Goal: Transaction & Acquisition: Purchase product/service

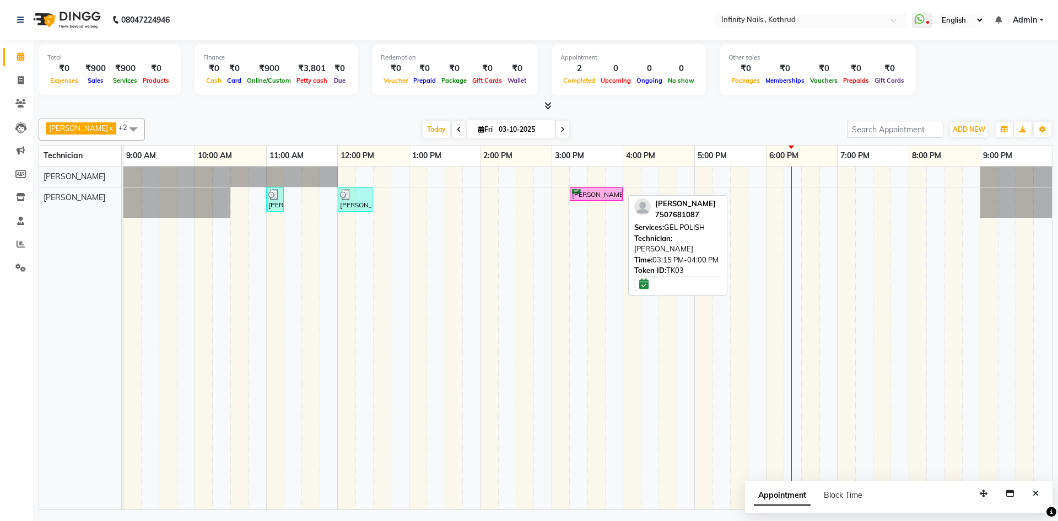
click at [617, 192] on div "[PERSON_NAME], TK03, 03:15 PM-04:00 PM, GEL POLISH" at bounding box center [596, 194] width 51 height 10
select select "6"
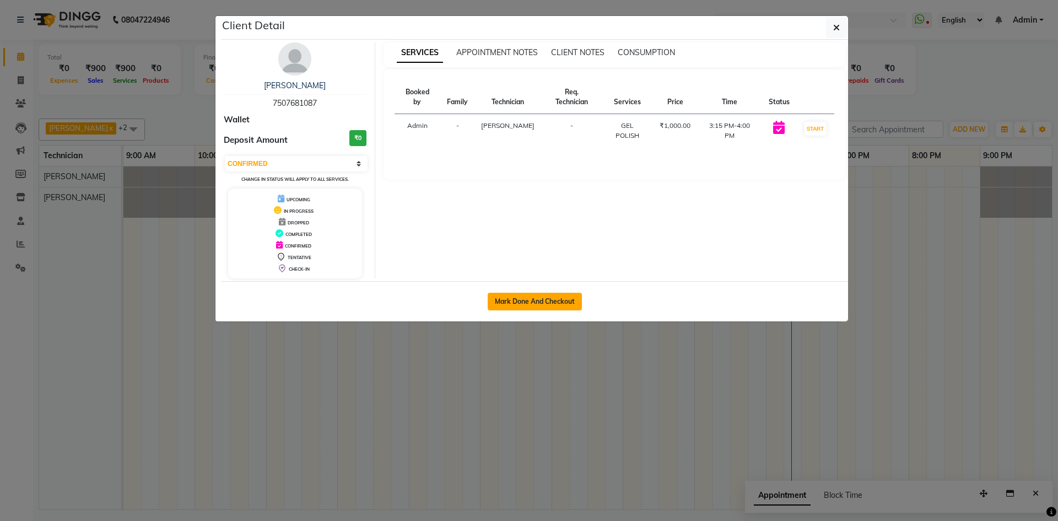
click at [571, 296] on button "Mark Done And Checkout" at bounding box center [535, 302] width 94 height 18
select select "6640"
select select "service"
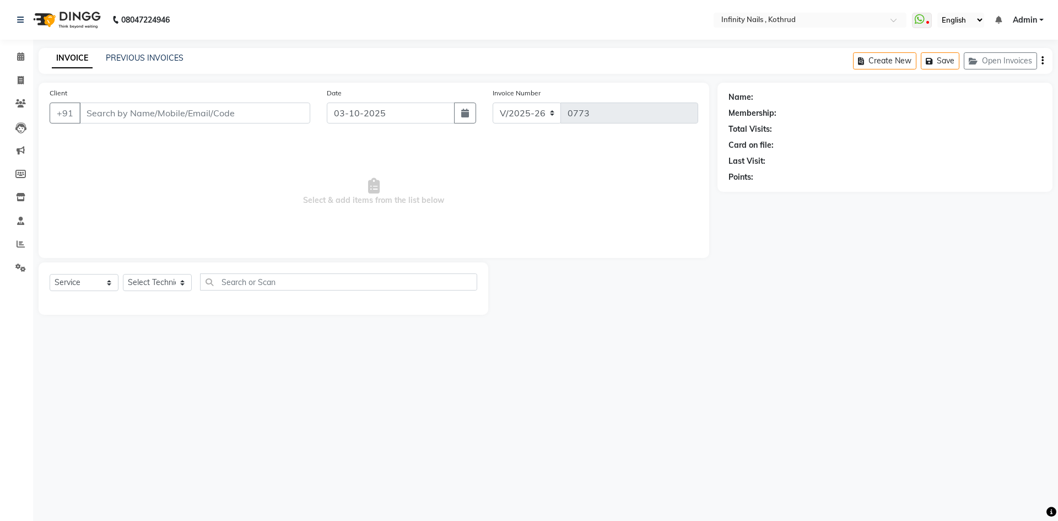
type input "7507681087"
select select "85274"
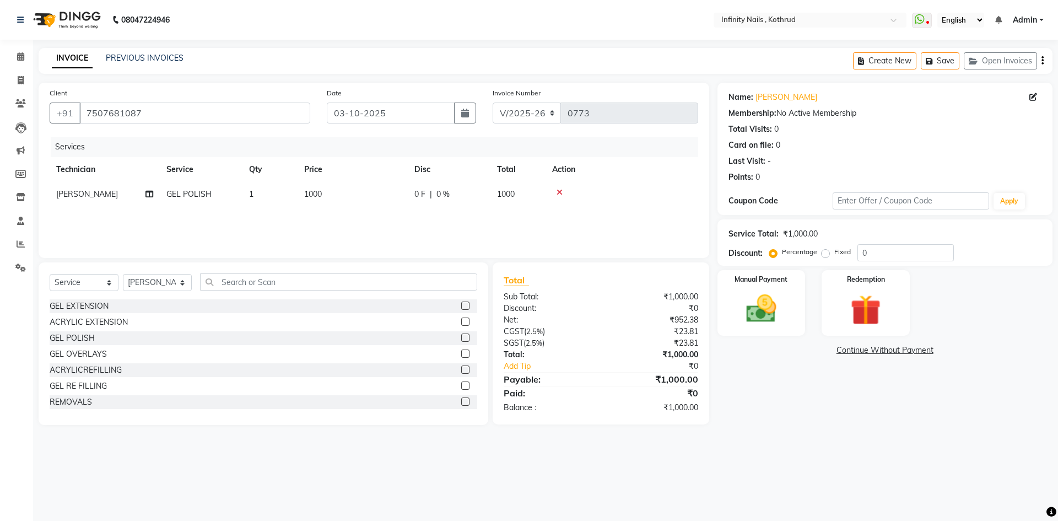
click at [346, 198] on td "1000" at bounding box center [353, 194] width 110 height 25
click at [485, 196] on input "0" at bounding box center [482, 196] width 33 height 17
type input "200"
click at [499, 218] on div "Services Technician Service Qty Price Disc Total Action [PERSON_NAME] [PERSON_N…" at bounding box center [374, 192] width 649 height 110
click at [558, 191] on icon at bounding box center [560, 192] width 6 height 8
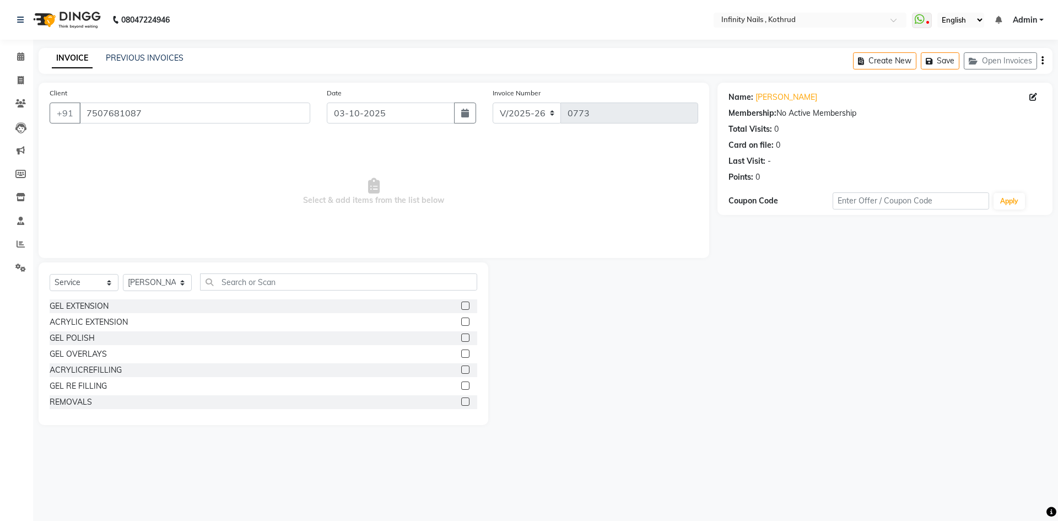
click at [461, 337] on label at bounding box center [465, 337] width 8 height 8
click at [461, 337] on input "checkbox" at bounding box center [464, 338] width 7 height 7
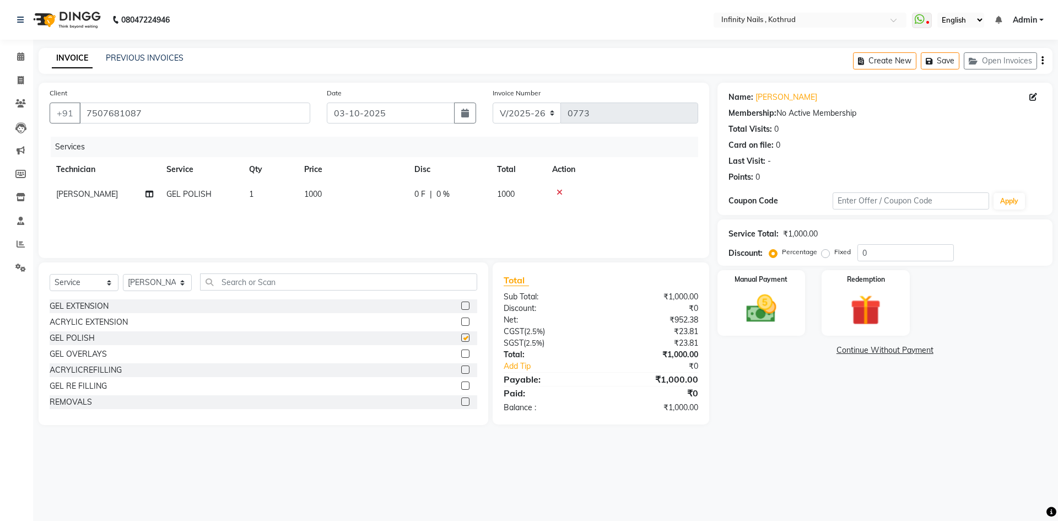
checkbox input "false"
click at [338, 185] on td "1000" at bounding box center [353, 194] width 110 height 25
click at [411, 194] on input "1000" at bounding box center [404, 196] width 97 height 17
type input "1"
type input "850"
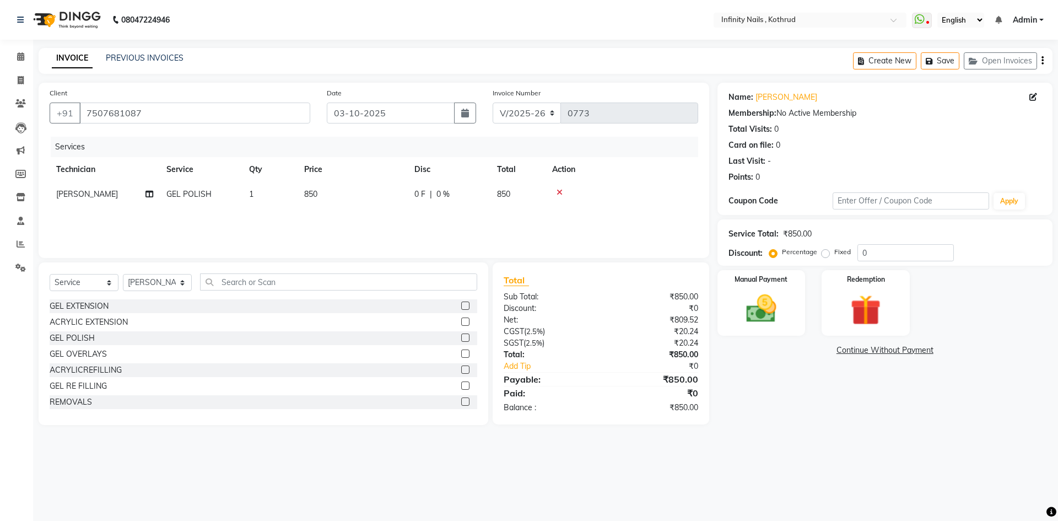
click at [392, 225] on div "Services Technician Service Qty Price Disc Total Action [PERSON_NAME] GEL POLIS…" at bounding box center [374, 192] width 649 height 110
click at [760, 316] on img at bounding box center [761, 308] width 51 height 36
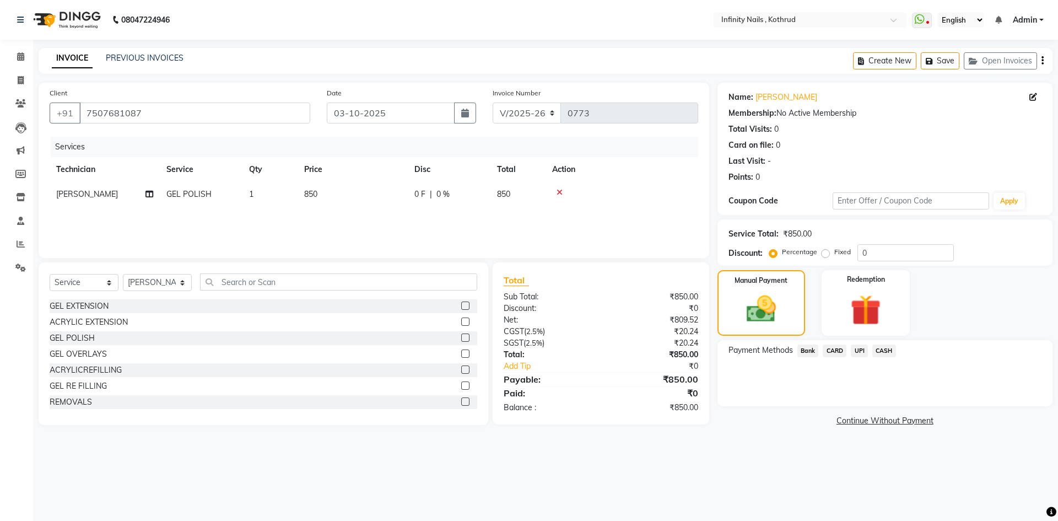
click at [859, 349] on span "UPI" at bounding box center [859, 350] width 17 height 13
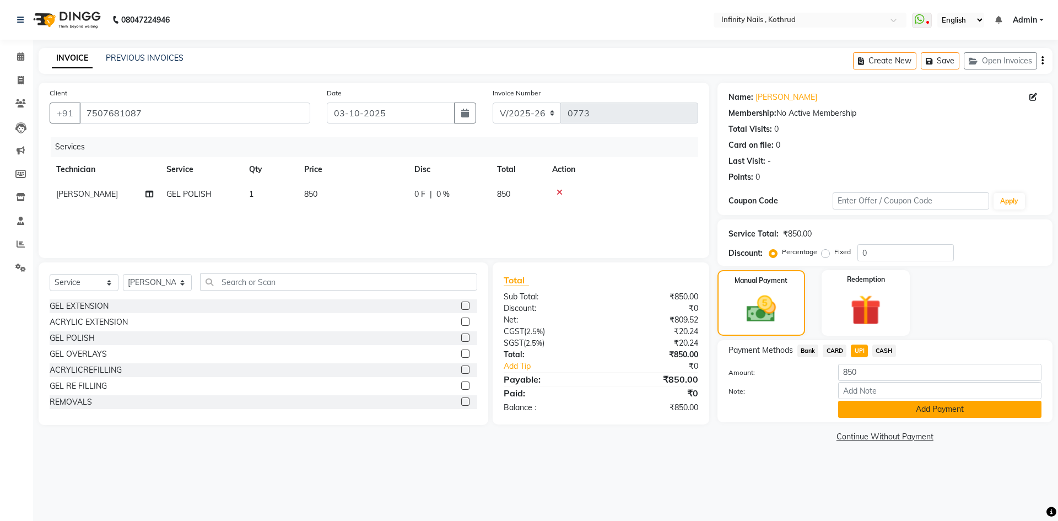
click at [868, 408] on button "Add Payment" at bounding box center [939, 409] width 203 height 17
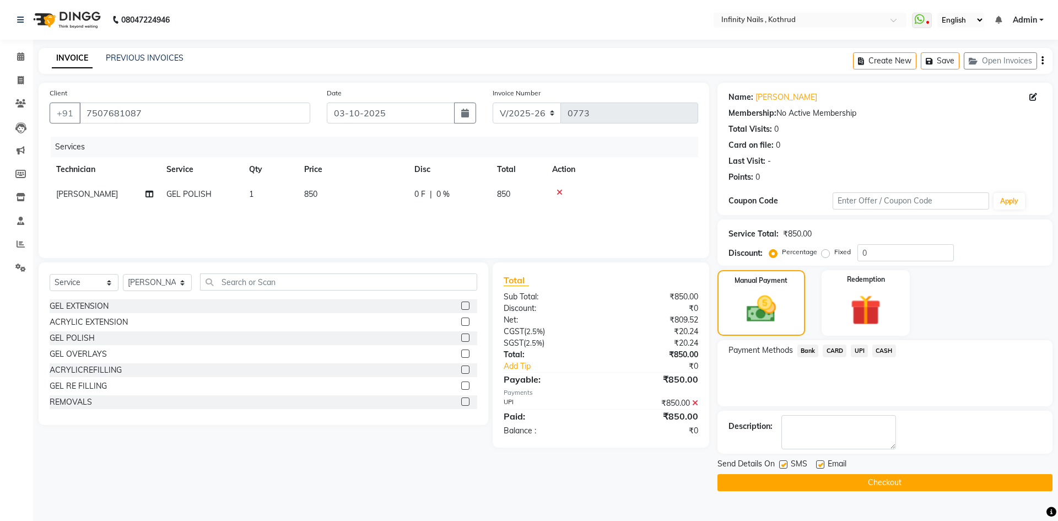
click at [892, 480] on button "Checkout" at bounding box center [885, 482] width 335 height 17
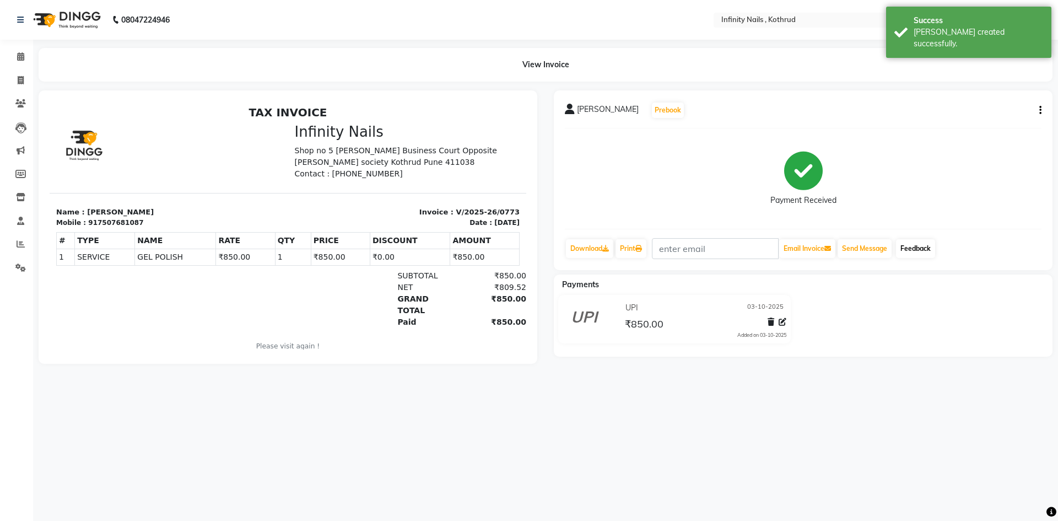
click at [932, 249] on link "Feedback" at bounding box center [915, 248] width 39 height 19
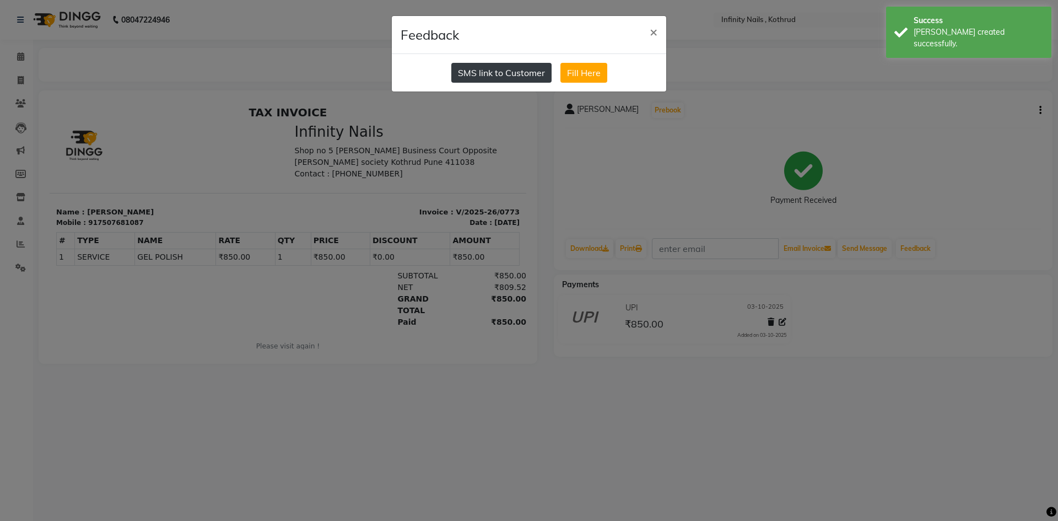
click at [531, 77] on button "SMS link to Customer" at bounding box center [501, 73] width 100 height 20
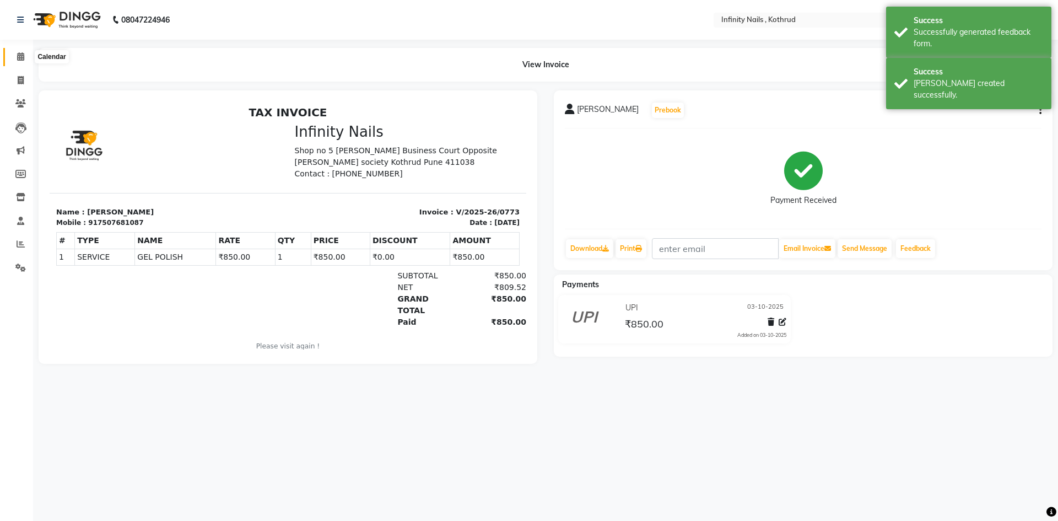
click at [23, 53] on icon at bounding box center [20, 56] width 7 height 8
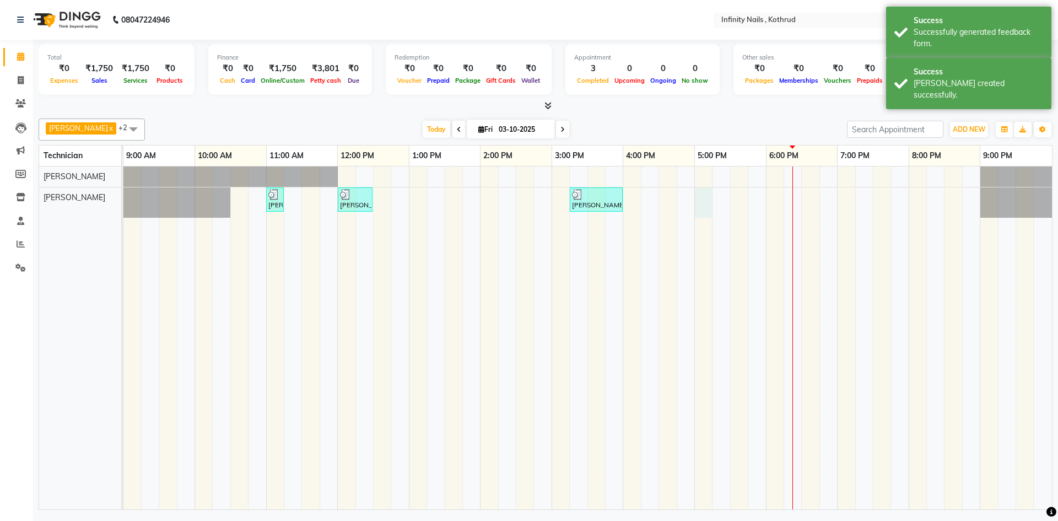
click at [704, 190] on div "[PERSON_NAME], TK01, 11:00 AM-11:15 AM, GEL POLISH REMOVAL [PERSON_NAME], TK02,…" at bounding box center [587, 337] width 929 height 343
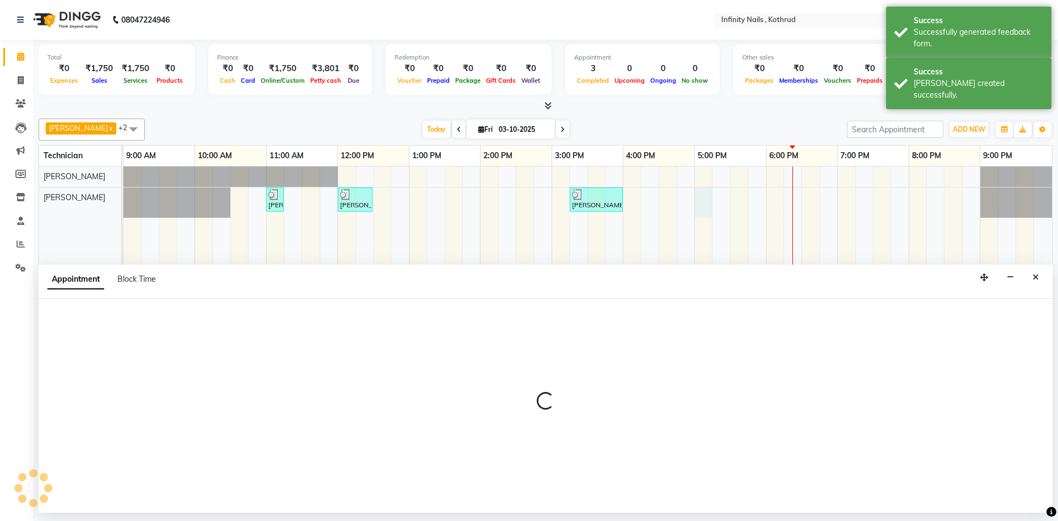
select select "85274"
select select "tentative"
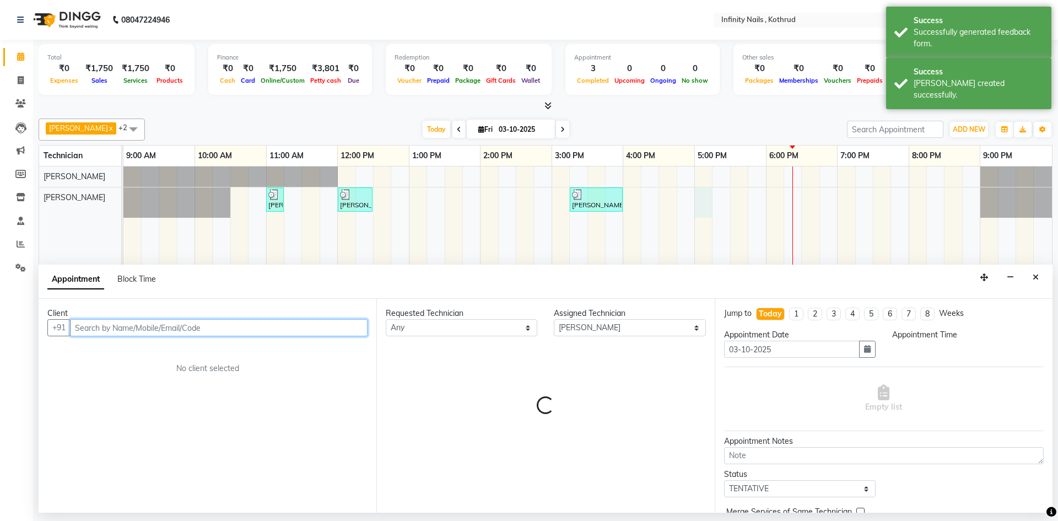
select select "1020"
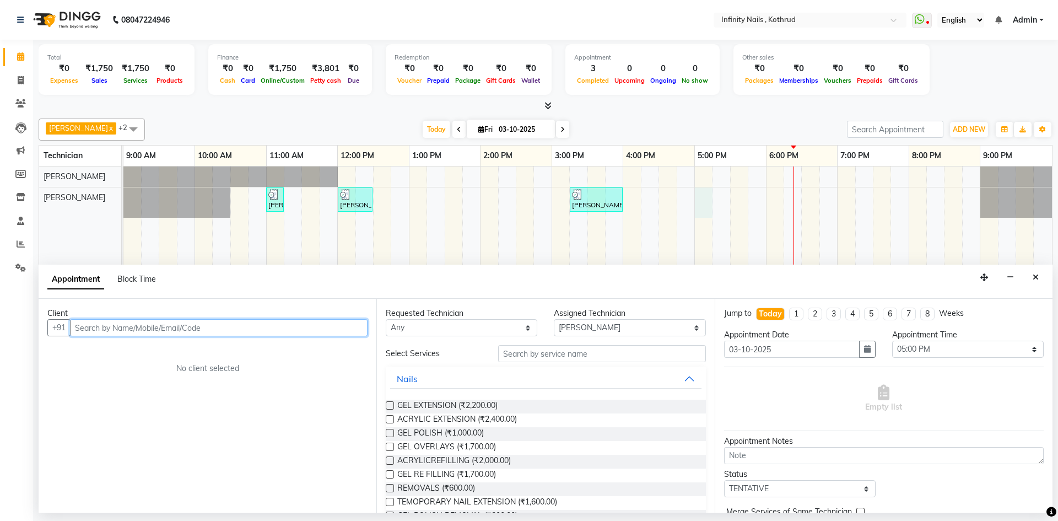
click at [254, 323] on input "text" at bounding box center [219, 327] width 298 height 17
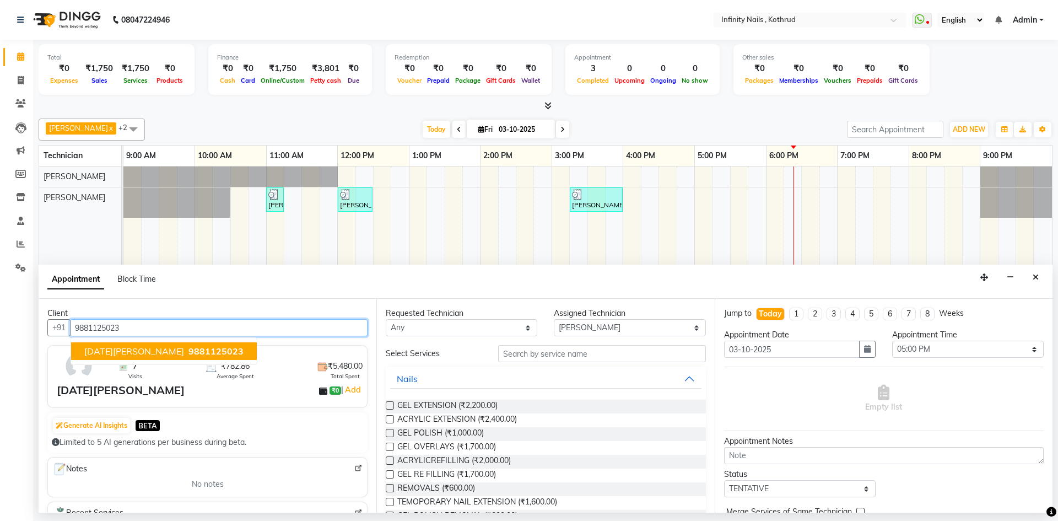
click at [110, 351] on span "[DATE][PERSON_NAME]" at bounding box center [134, 351] width 100 height 11
type input "9881125023"
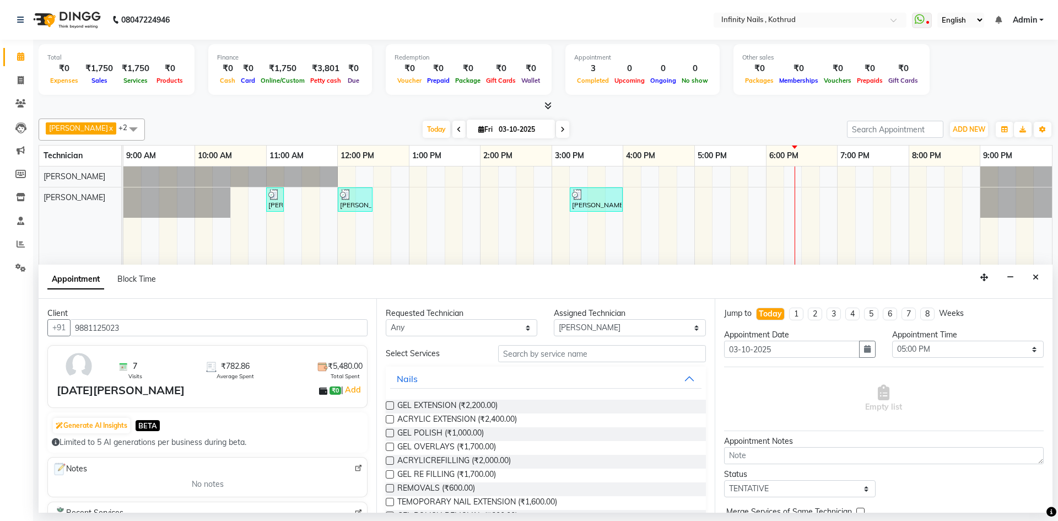
click at [390, 434] on label at bounding box center [390, 433] width 8 height 8
click at [390, 434] on input "checkbox" at bounding box center [389, 433] width 7 height 7
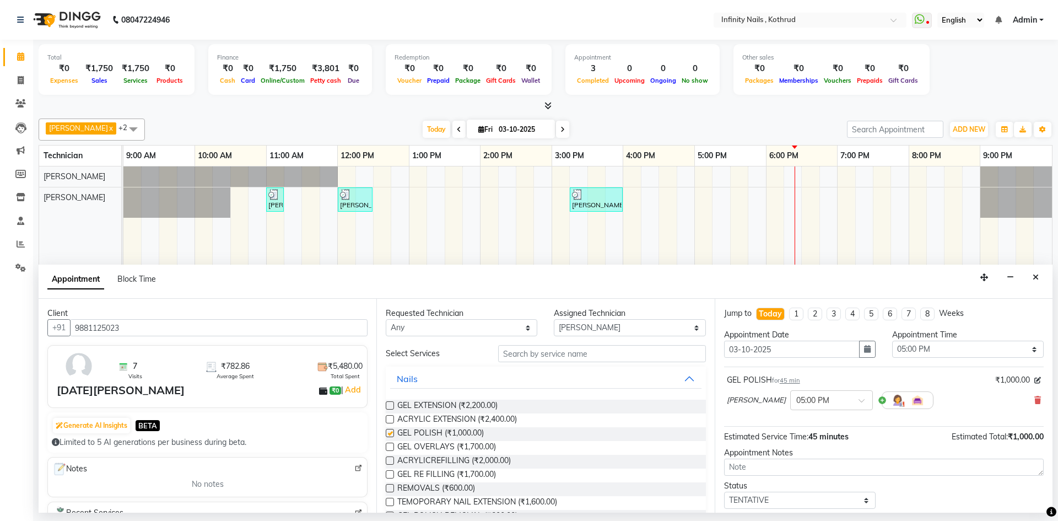
checkbox input "false"
click at [859, 503] on select "Select TENTATIVE CONFIRM CHECK-IN UPCOMING" at bounding box center [800, 500] width 152 height 17
select select "confirm booking"
click at [724, 492] on select "Select TENTATIVE CONFIRM CHECK-IN UPCOMING" at bounding box center [800, 500] width 152 height 17
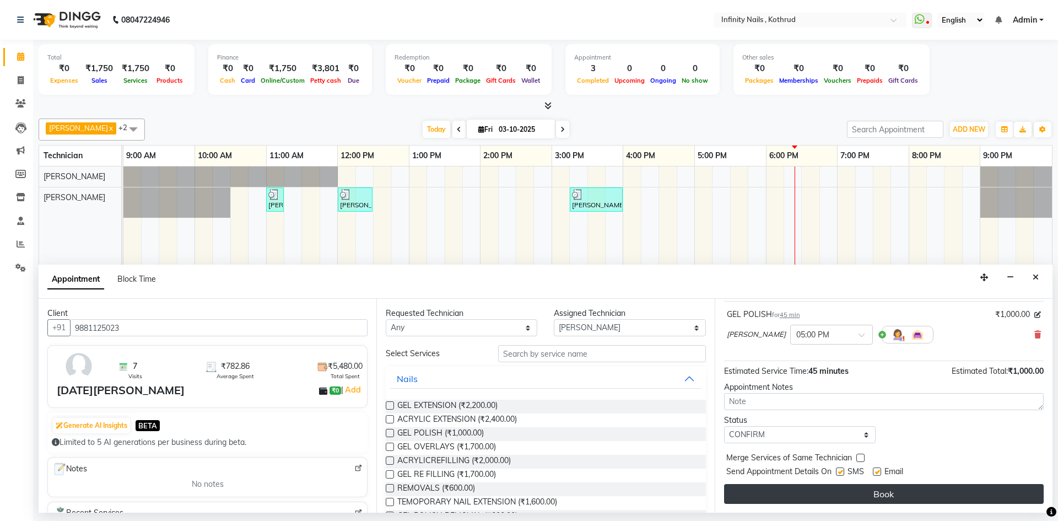
click at [829, 492] on button "Book" at bounding box center [884, 494] width 320 height 20
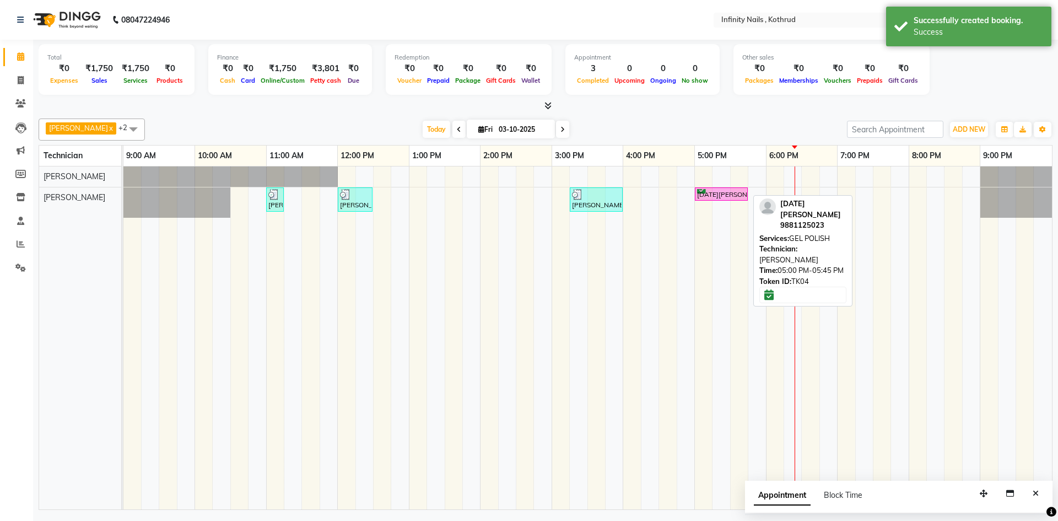
click at [730, 190] on div "[DATE][PERSON_NAME], TK04, 05:00 PM-05:45 PM, GEL POLISH" at bounding box center [721, 194] width 51 height 10
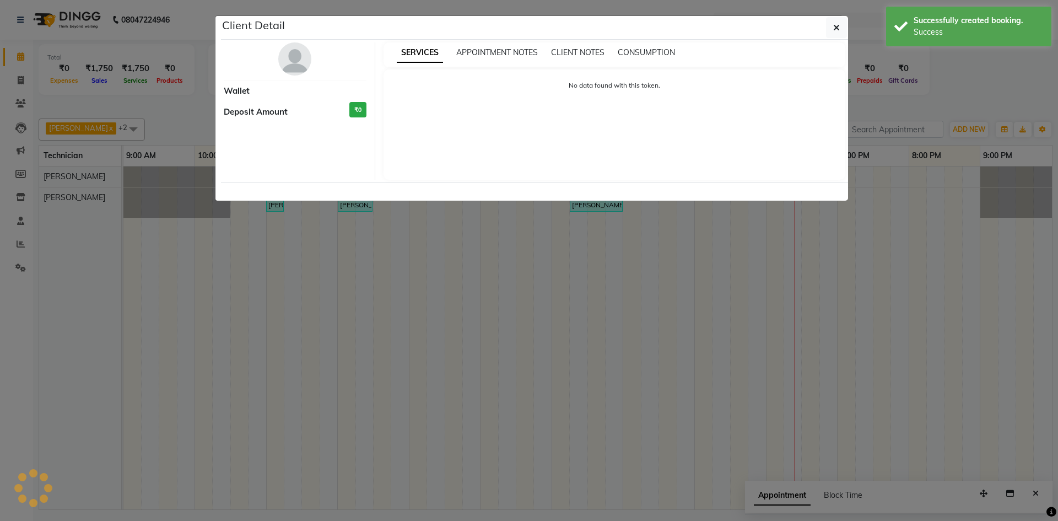
select select "6"
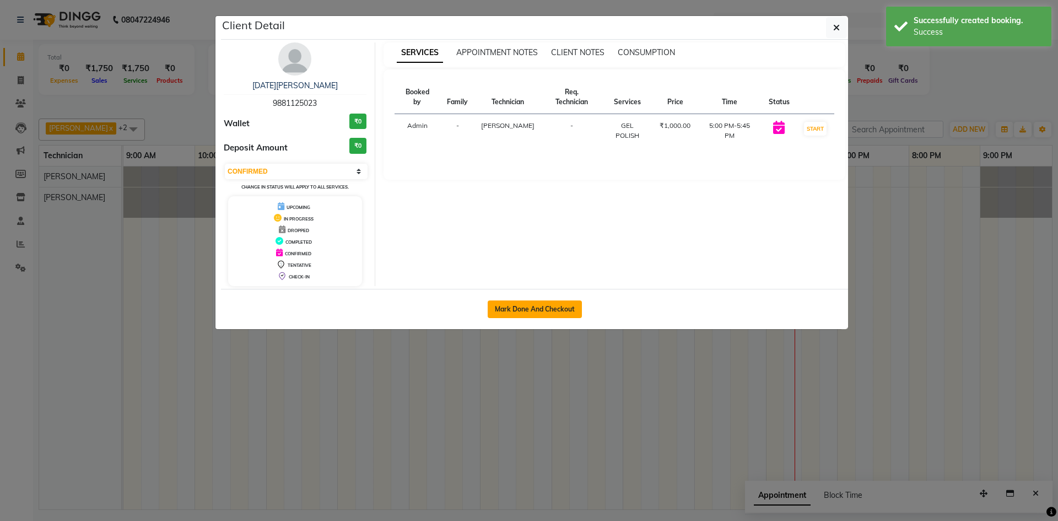
click at [539, 309] on button "Mark Done And Checkout" at bounding box center [535, 309] width 94 height 18
select select "6640"
select select "service"
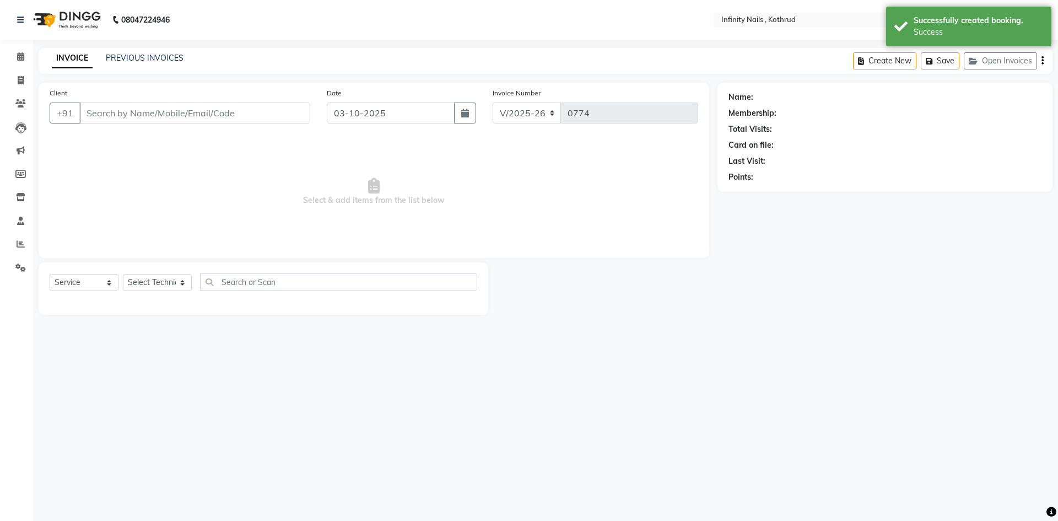
type input "9881125023"
select select "85274"
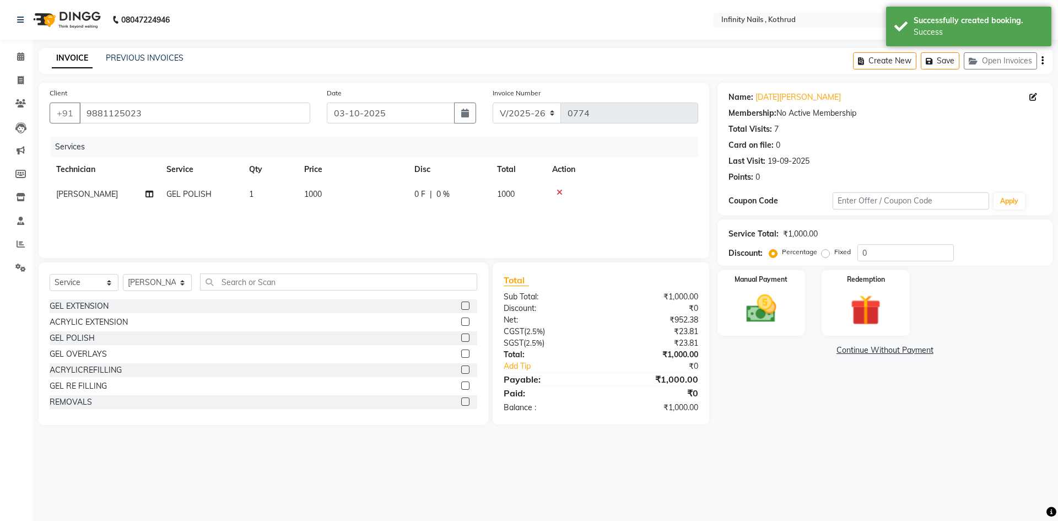
click at [463, 212] on div "Services Technician Service Qty Price Disc Total Action [PERSON_NAME] GEL POLIS…" at bounding box center [374, 192] width 649 height 110
click at [444, 211] on div "Services Technician Service Qty Price Disc Total Action [PERSON_NAME] GEL POLIS…" at bounding box center [374, 192] width 649 height 110
click at [452, 188] on div "0 F | 0 %" at bounding box center [448, 194] width 69 height 12
click at [490, 191] on input "0" at bounding box center [482, 196] width 33 height 17
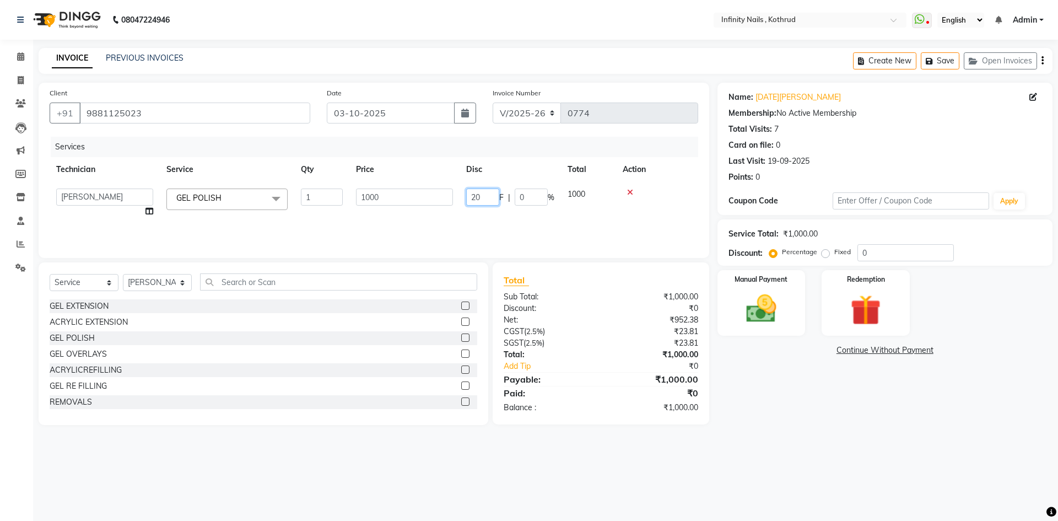
type input "200"
click at [489, 211] on div "Services Technician Service Qty Price Disc Total Action [PERSON_NAME] [PERSON_N…" at bounding box center [374, 192] width 649 height 110
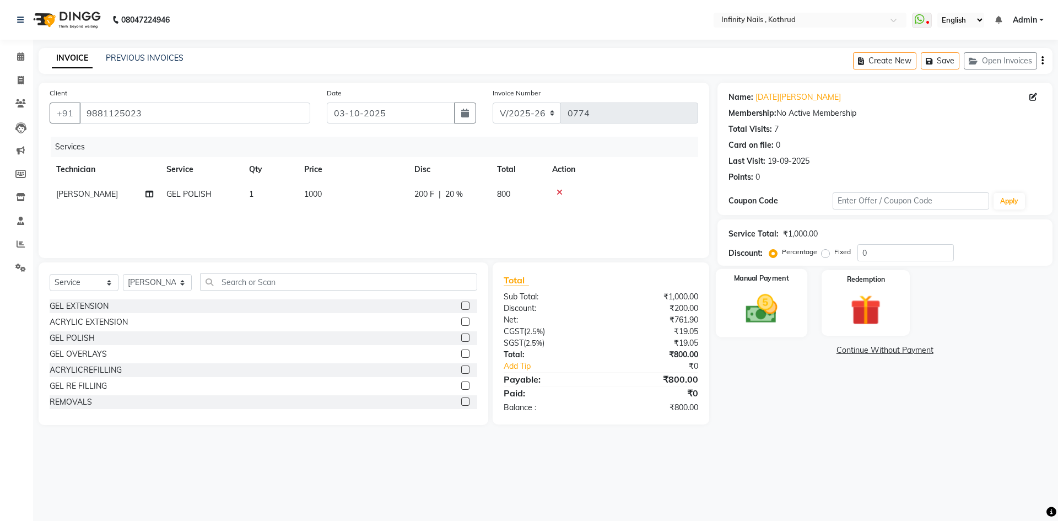
click at [778, 315] on img at bounding box center [761, 308] width 51 height 36
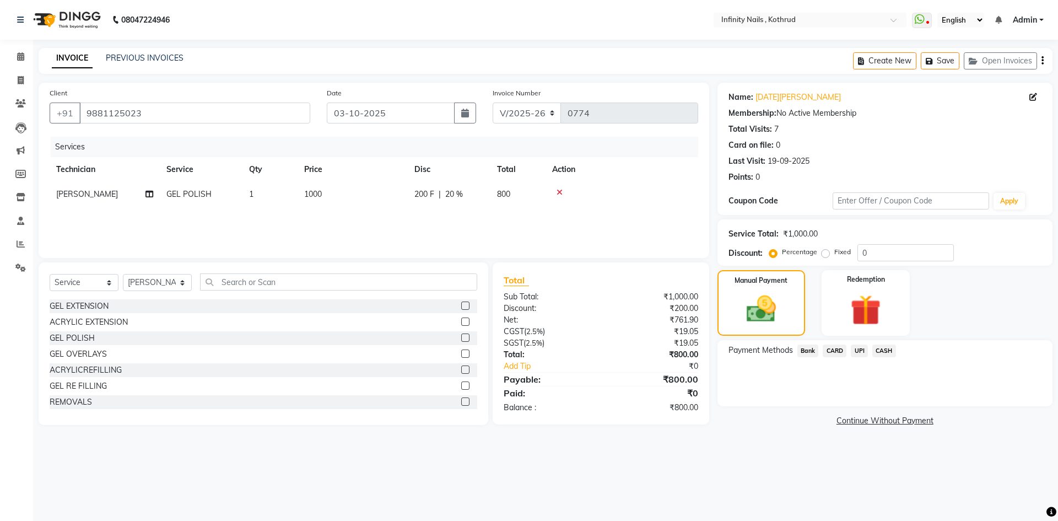
click at [864, 349] on span "UPI" at bounding box center [859, 350] width 17 height 13
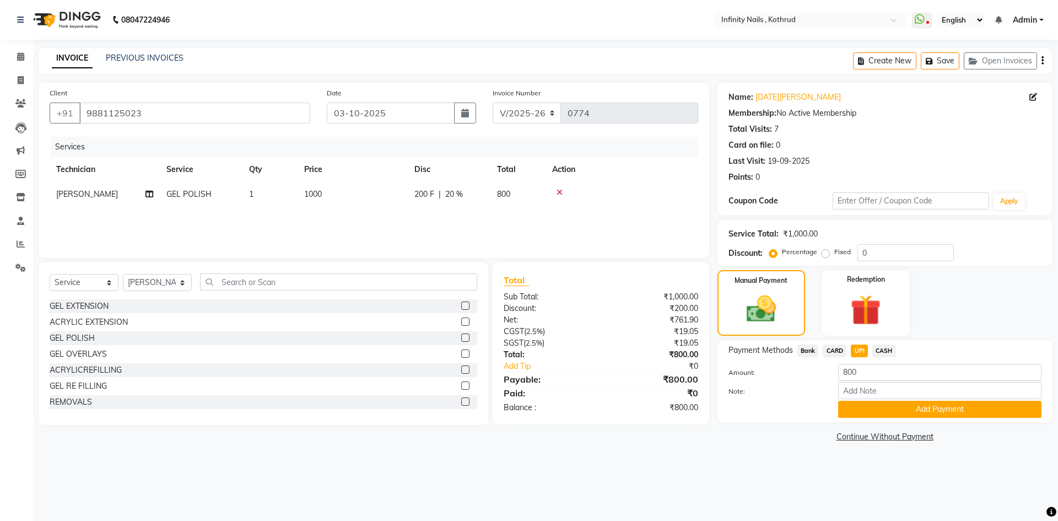
click at [874, 489] on div "08047224946 Select Location × Infinity Nails , Kothrud WhatsApp Status ✕ Status…" at bounding box center [529, 260] width 1058 height 521
click at [886, 348] on span "CASH" at bounding box center [884, 350] width 24 height 13
click at [907, 407] on button "Add Payment" at bounding box center [939, 409] width 203 height 17
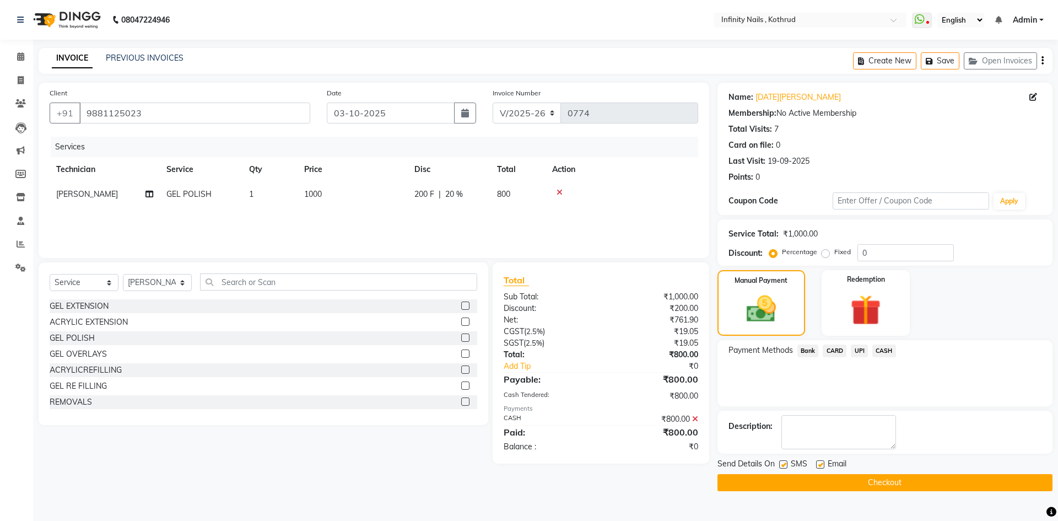
click at [894, 482] on button "Checkout" at bounding box center [885, 482] width 335 height 17
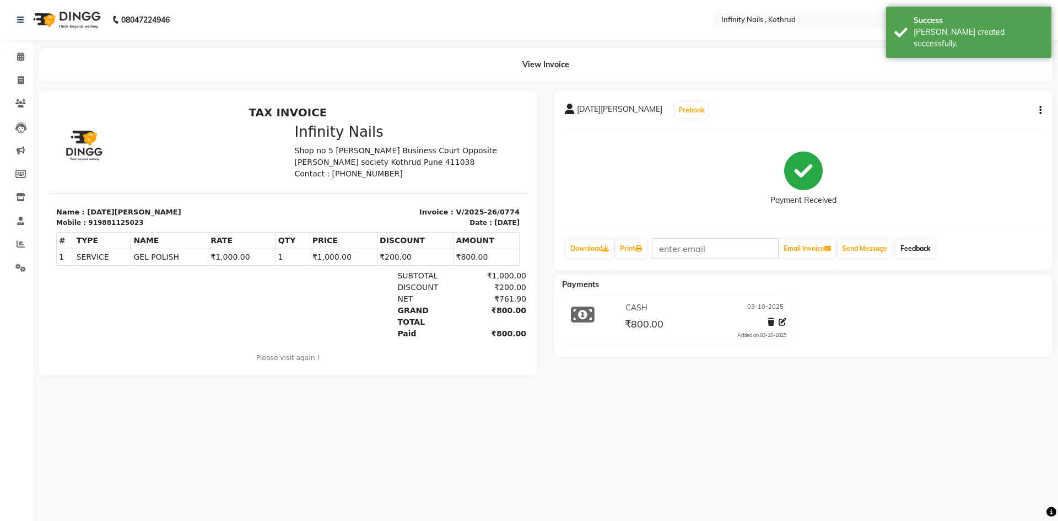
click at [926, 251] on link "Feedback" at bounding box center [915, 248] width 39 height 19
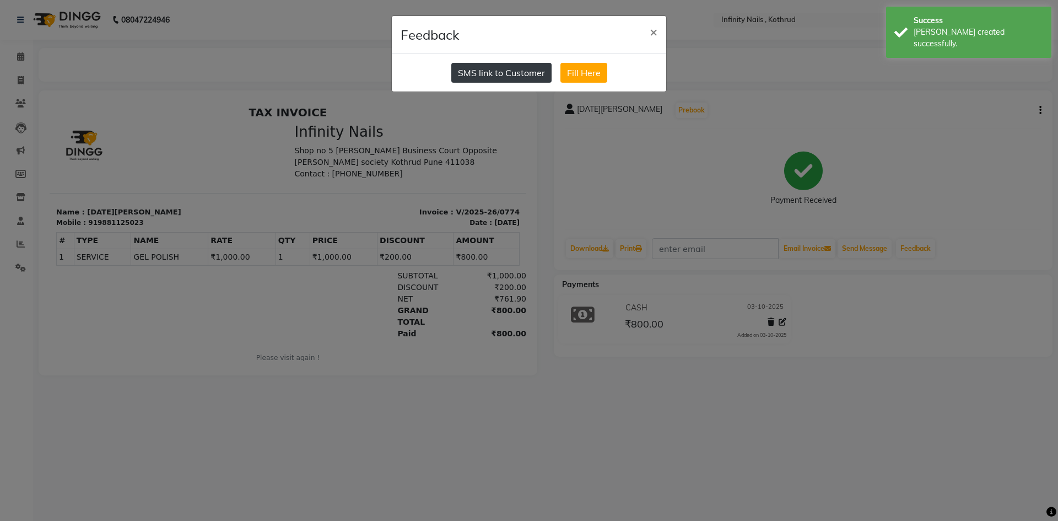
click at [509, 71] on button "SMS link to Customer" at bounding box center [501, 73] width 100 height 20
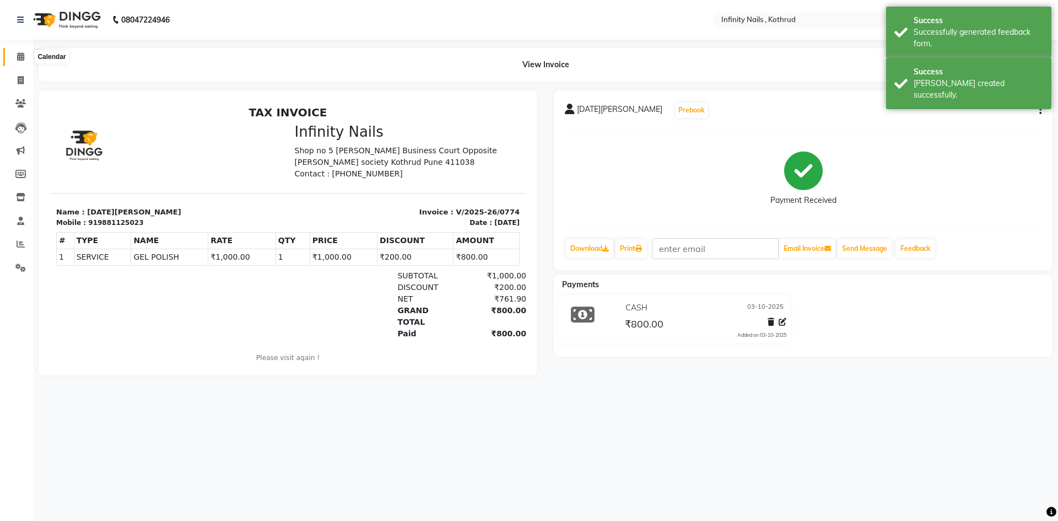
click at [22, 56] on icon at bounding box center [20, 56] width 7 height 8
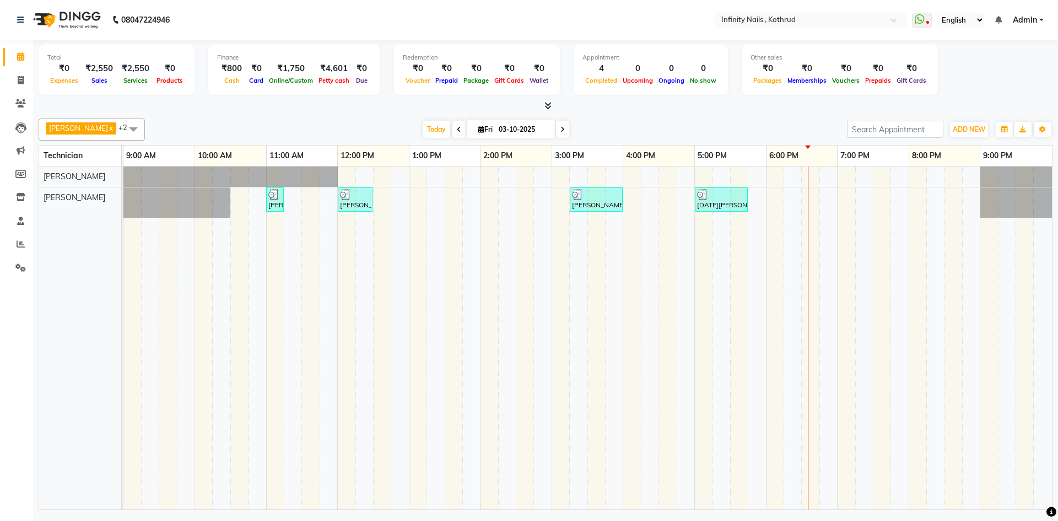
click at [635, 180] on div "[PERSON_NAME], TK01, 11:00 AM-11:15 AM, GEL POLISH REMOVAL [PERSON_NAME], TK02,…" at bounding box center [587, 337] width 929 height 343
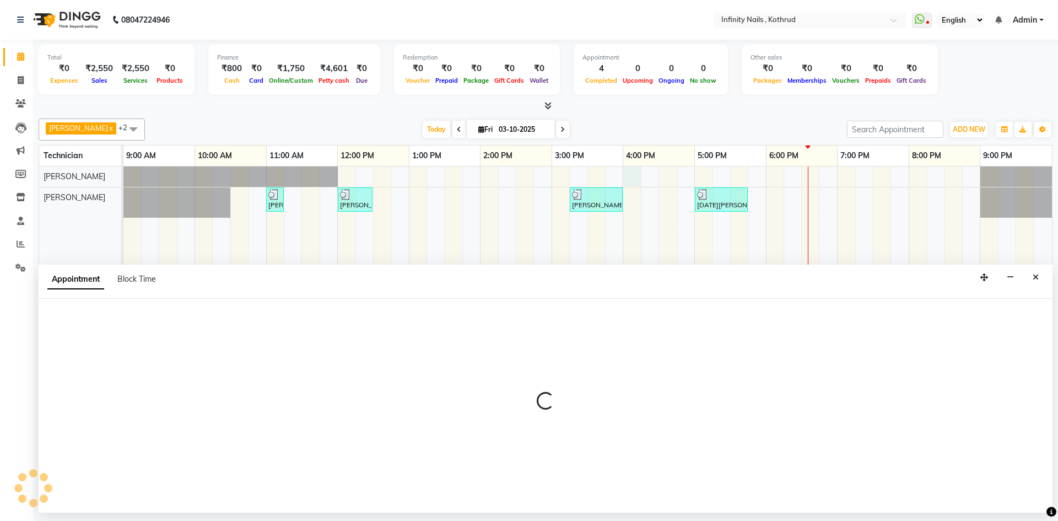
select select "51567"
select select "960"
select select "tentative"
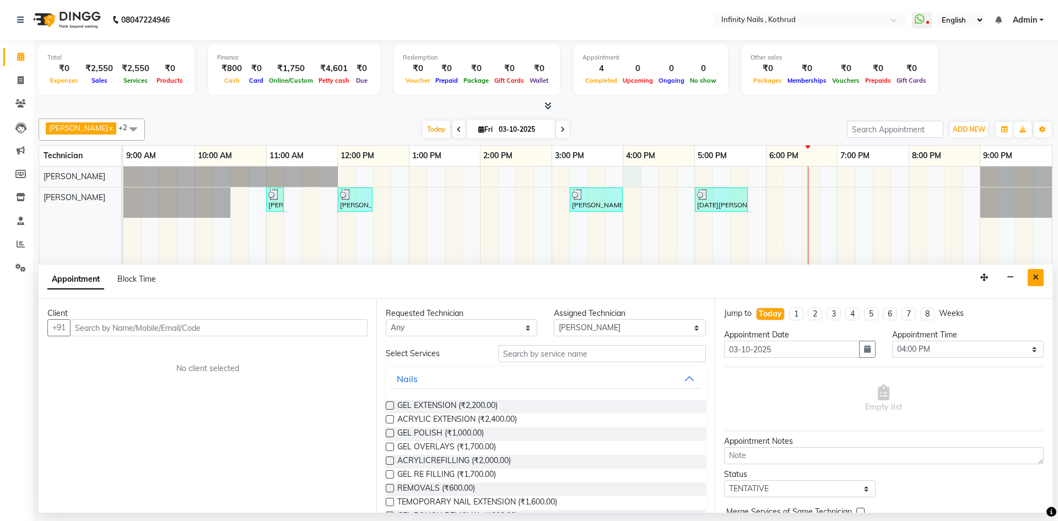
click at [1032, 276] on button "Close" at bounding box center [1036, 277] width 16 height 17
